Goal: Check status: Check status

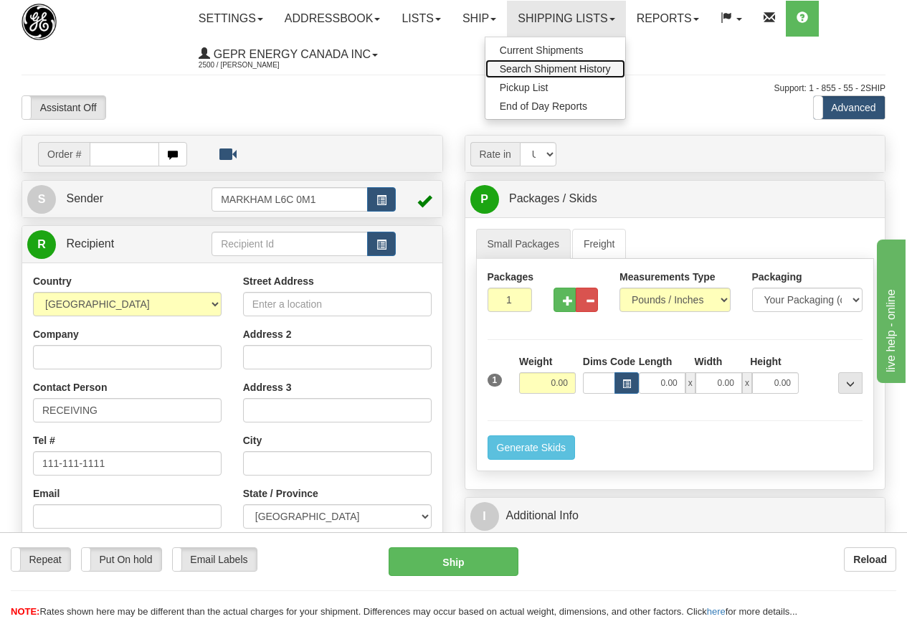
click at [581, 67] on span "Search Shipment History" at bounding box center [555, 68] width 111 height 11
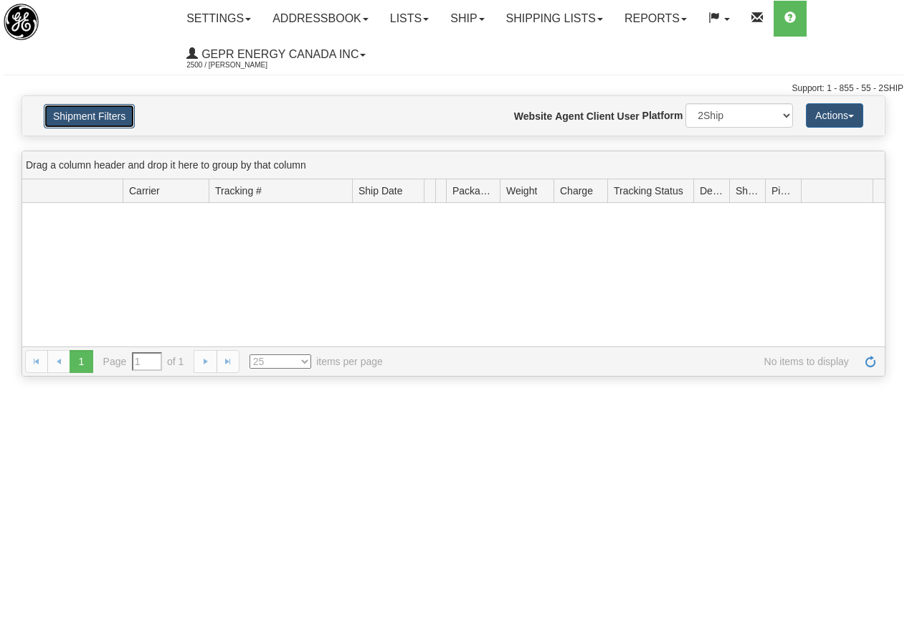
click at [88, 112] on button "Shipment Filters" at bounding box center [89, 116] width 91 height 24
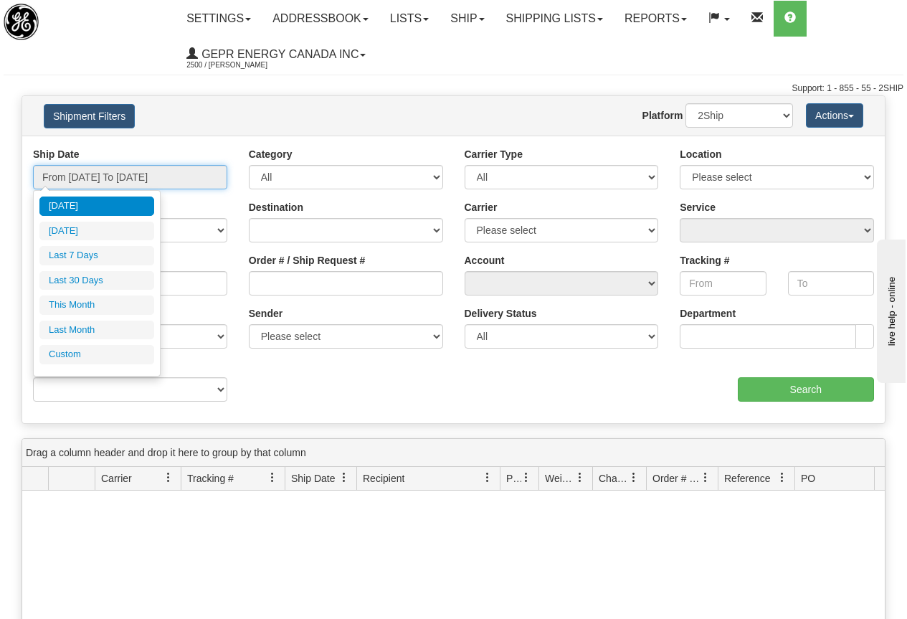
click at [108, 177] on input "From 09/01/2025 To 09/02/2025" at bounding box center [130, 177] width 194 height 24
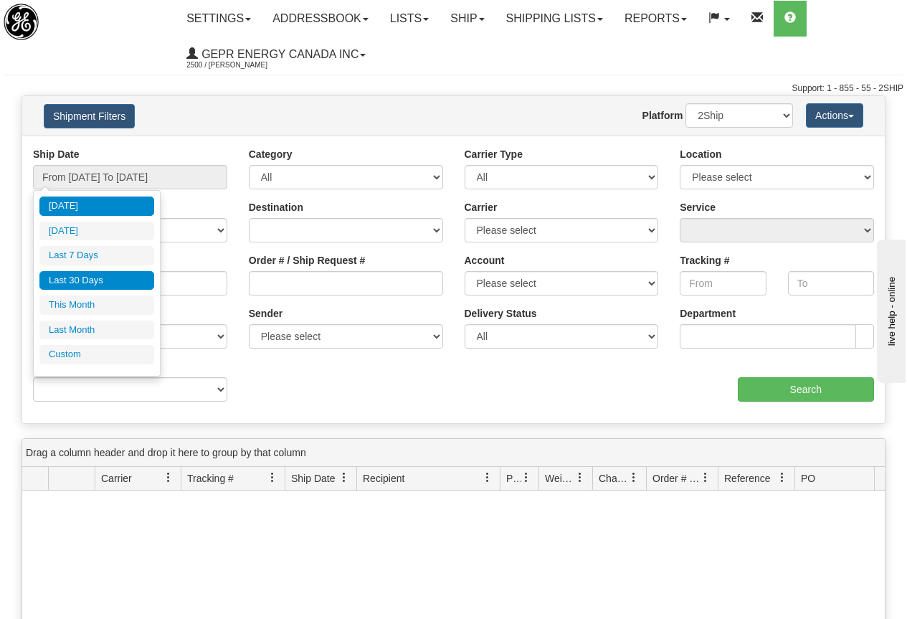
click at [86, 277] on li "Last 30 Days" at bounding box center [96, 280] width 115 height 19
type input "From 08/04/2025 To 09/02/2025"
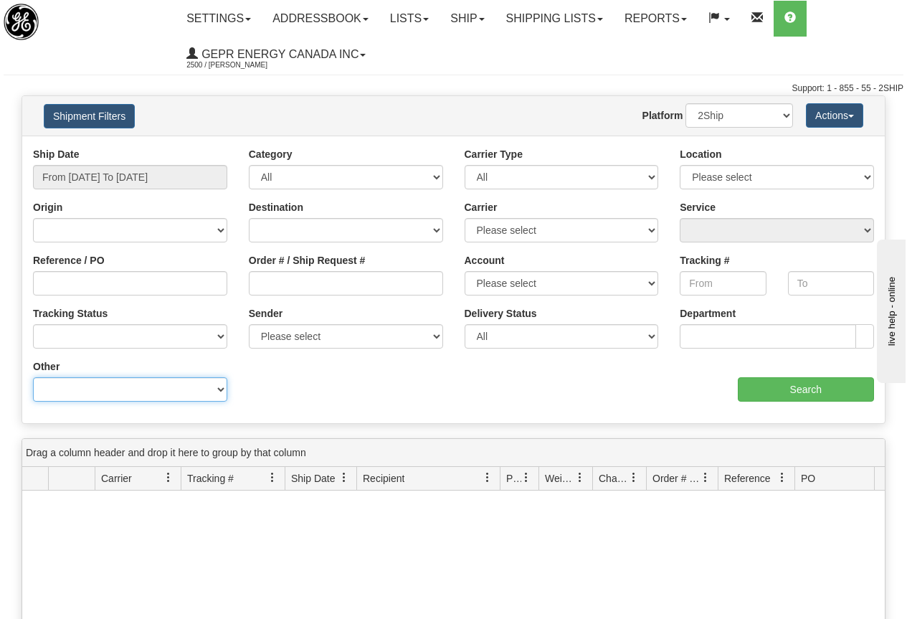
click at [115, 389] on select "Billing Account # Billing Type BOL # (LTL) Commodity Or Documents Consolidation…" at bounding box center [130, 389] width 194 height 24
select select "Recipient_Country"
click at [33, 377] on select "Billing Account # Billing Type BOL # (LTL) Commodity Or Documents Consolidation…" at bounding box center [130, 389] width 194 height 24
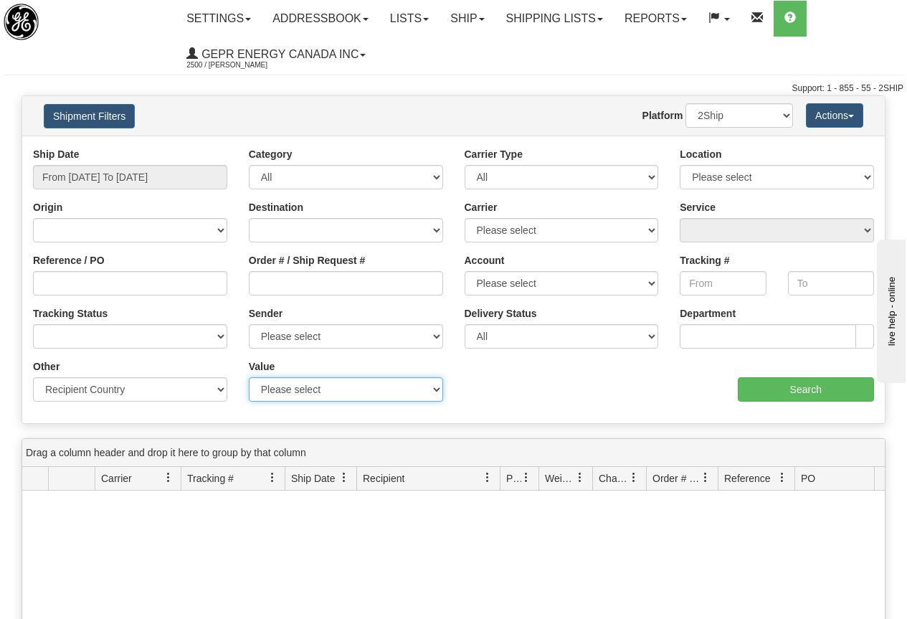
click at [295, 386] on select "Please select A2 - AZORES AD - ANDORRA AE - UNITED ARAB EMIRATES AF - AFGHANIST…" at bounding box center [346, 389] width 194 height 24
select select "DE"
click at [249, 377] on select "Please select A2 - AZORES AD - ANDORRA AE - UNITED ARAB EMIRATES AF - AFGHANIST…" at bounding box center [346, 389] width 194 height 24
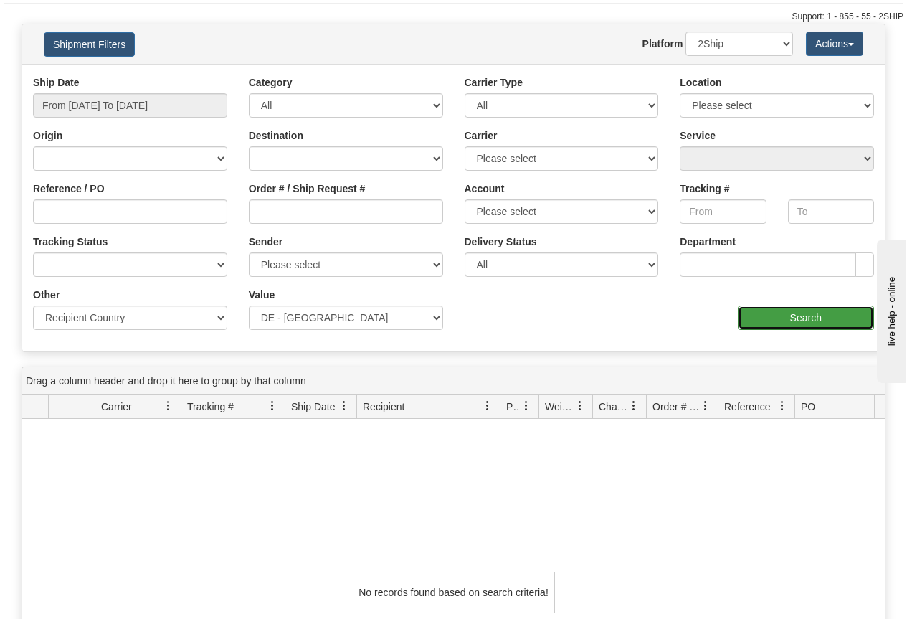
click at [809, 318] on input "Search" at bounding box center [806, 317] width 137 height 24
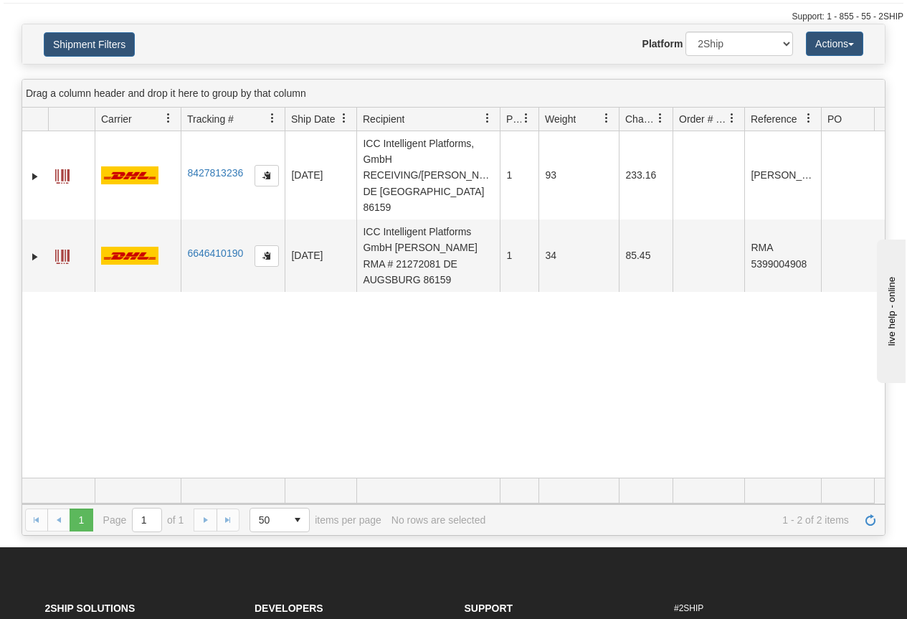
drag, startPoint x: 594, startPoint y: 118, endPoint x: 622, endPoint y: 121, distance: 28.2
click at [622, 121] on div "Id Client Id Carrier Tracking # Pro Number Ship Date Label Generation Date Send…" at bounding box center [448, 119] width 852 height 23
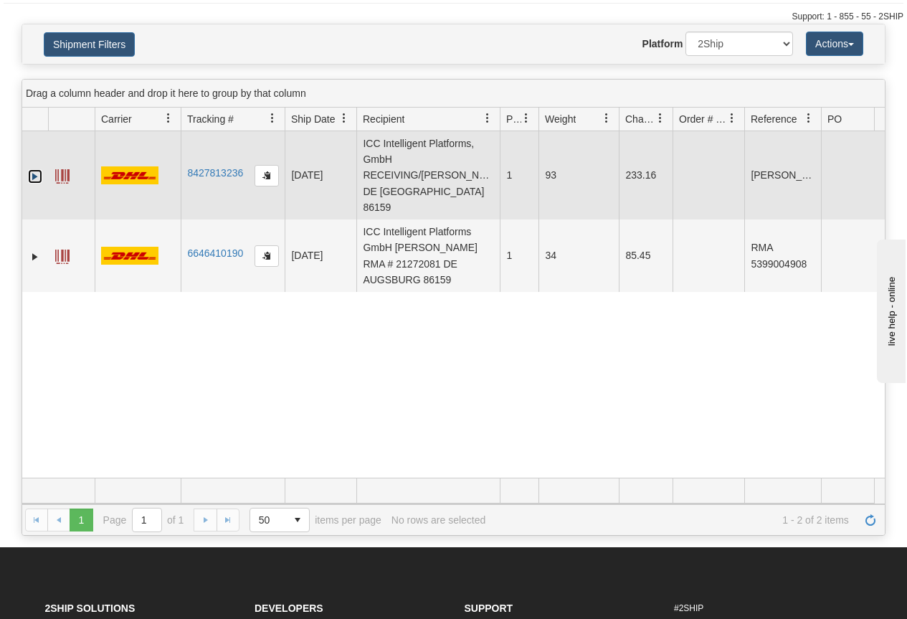
click at [32, 169] on link "Expand" at bounding box center [35, 176] width 14 height 14
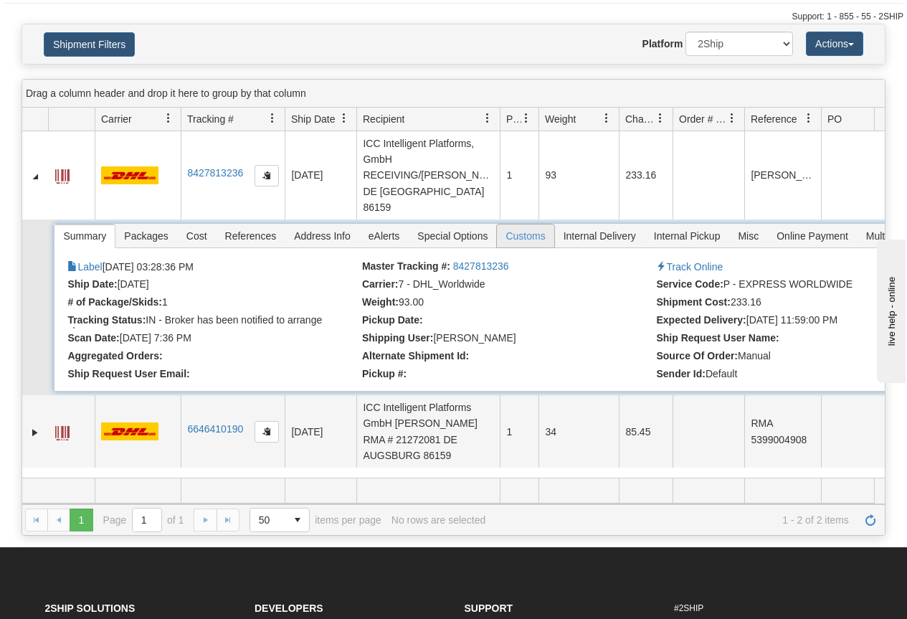
click at [535, 224] on span "Customs" at bounding box center [525, 235] width 57 height 23
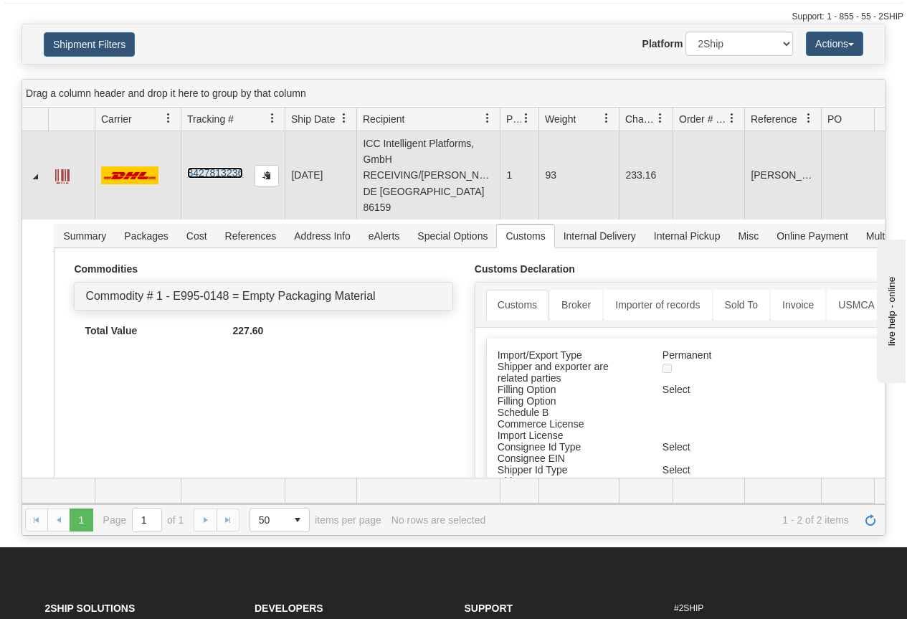
click at [212, 167] on link "8427813236" at bounding box center [215, 172] width 56 height 11
